Goal: Obtain resource: Download file/media

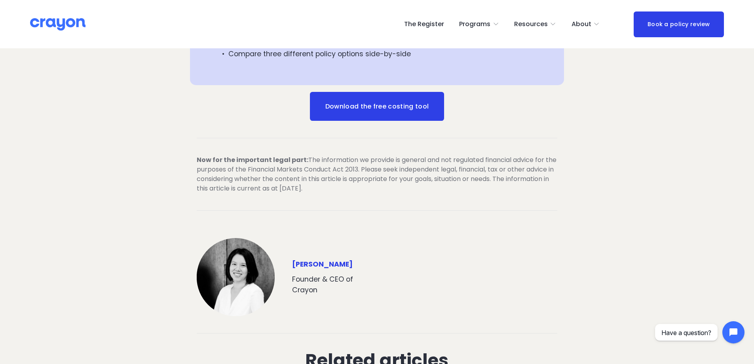
scroll to position [1426, 0]
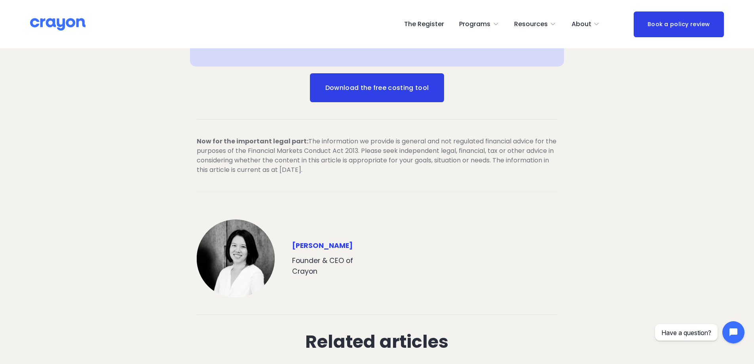
click at [375, 77] on link "Download the free costing tool" at bounding box center [377, 87] width 134 height 29
click at [62, 22] on img at bounding box center [57, 24] width 55 height 14
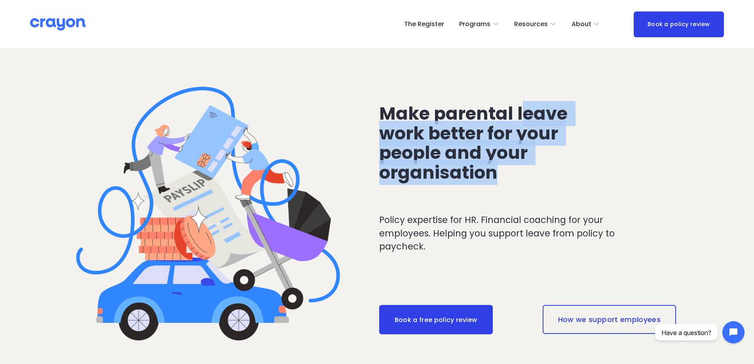
drag, startPoint x: 522, startPoint y: 110, endPoint x: 541, endPoint y: 172, distance: 64.9
click at [541, 172] on h2 "Make parental leave work better for your people and your organisation" at bounding box center [485, 143] width 213 height 79
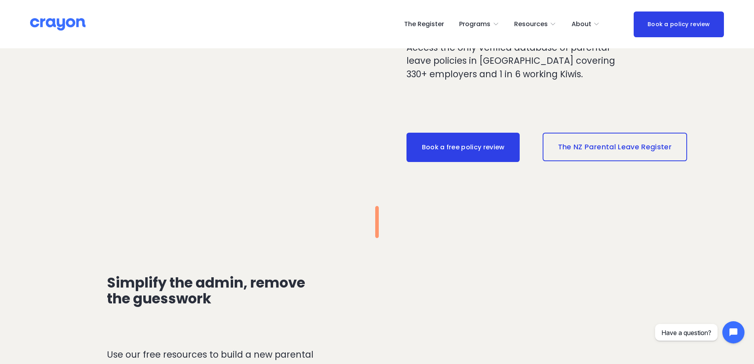
scroll to position [832, 0]
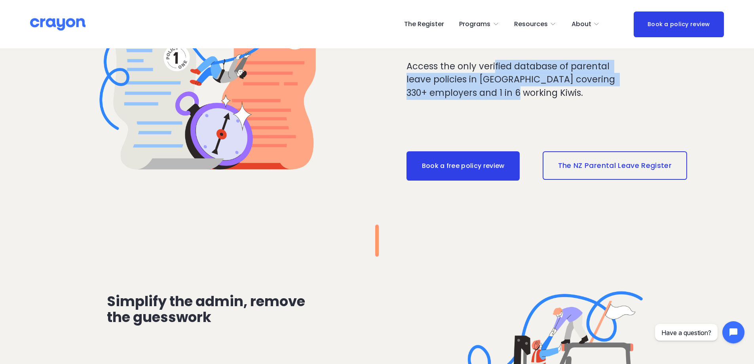
drag, startPoint x: 496, startPoint y: 63, endPoint x: 533, endPoint y: 94, distance: 48.4
click at [533, 94] on p "Access the only verified database of parental leave policies in [GEOGRAPHIC_DAT…" at bounding box center [513, 80] width 213 height 40
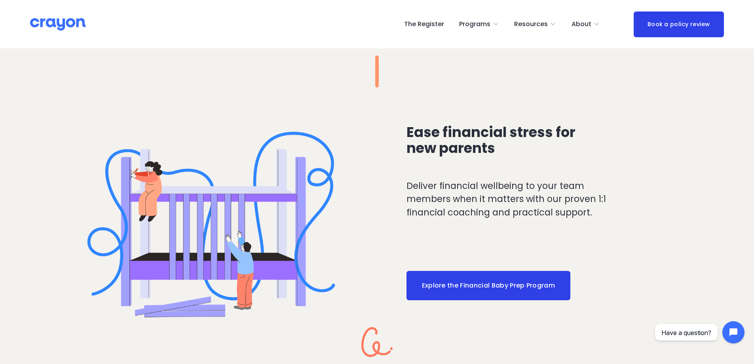
scroll to position [1426, 0]
